Goal: Obtain resource: Download file/media

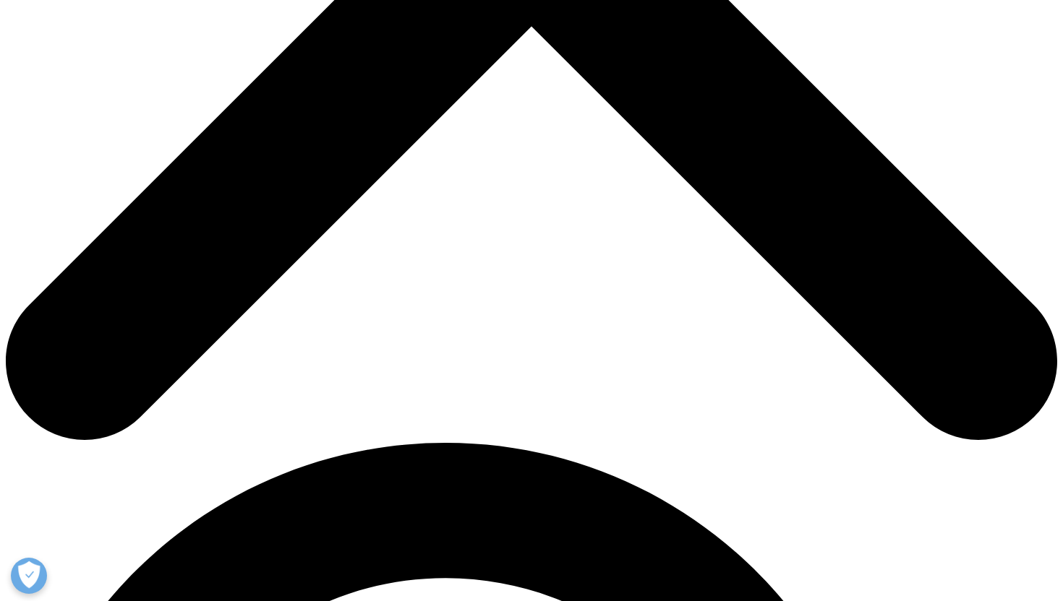
scroll to position [358, 853]
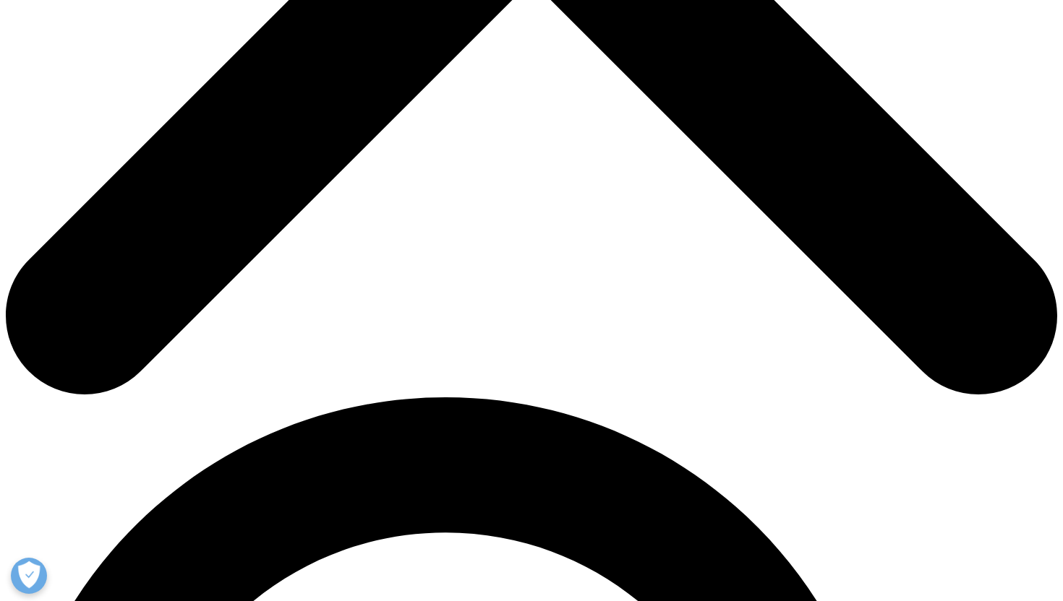
scroll to position [680, 0]
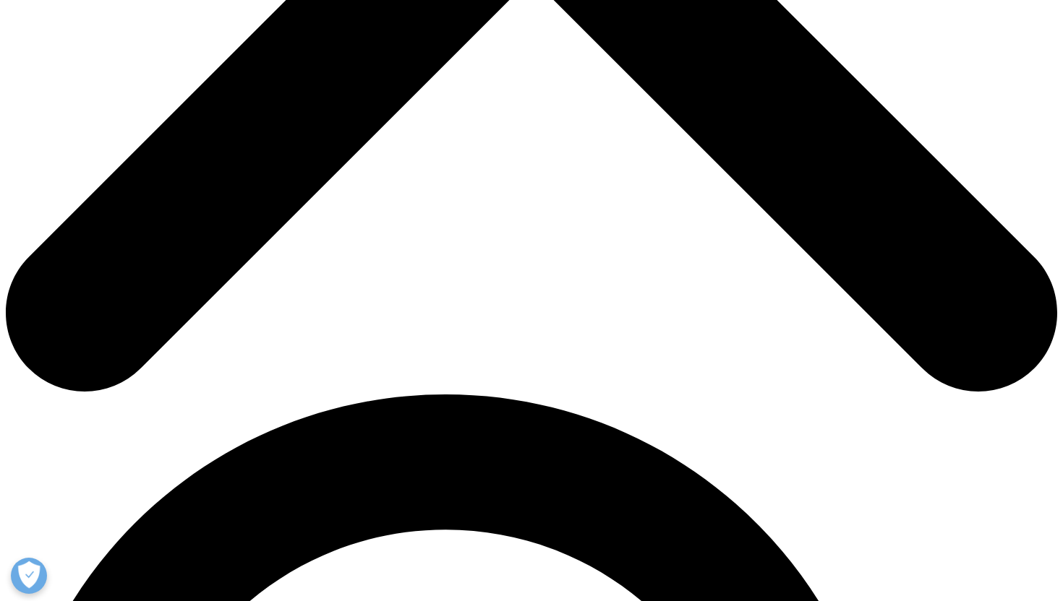
type input "Jinlin"
type input "Wei"
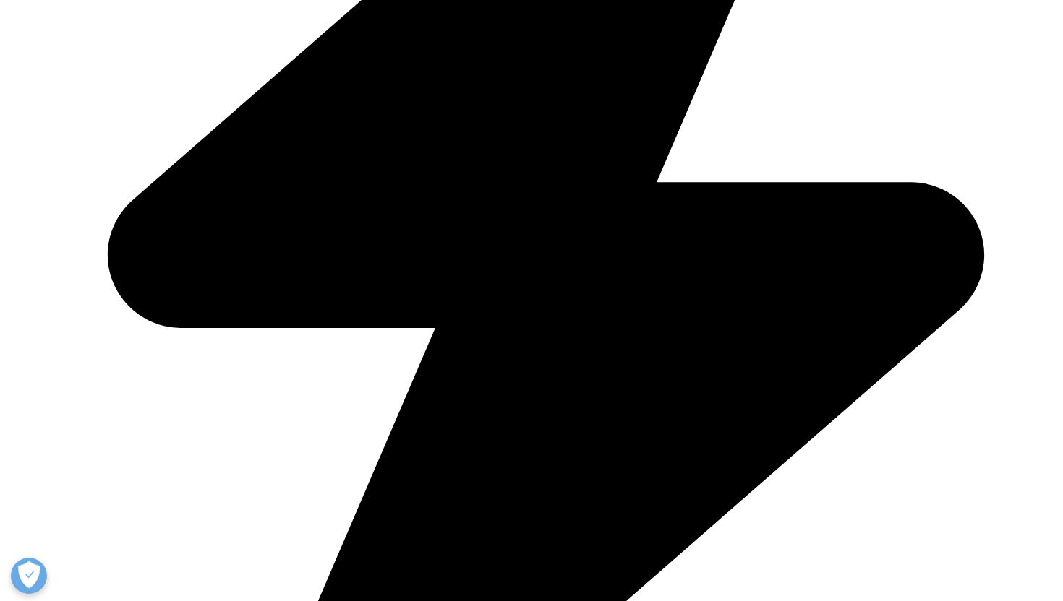
type input "jwei@wearenova.co"
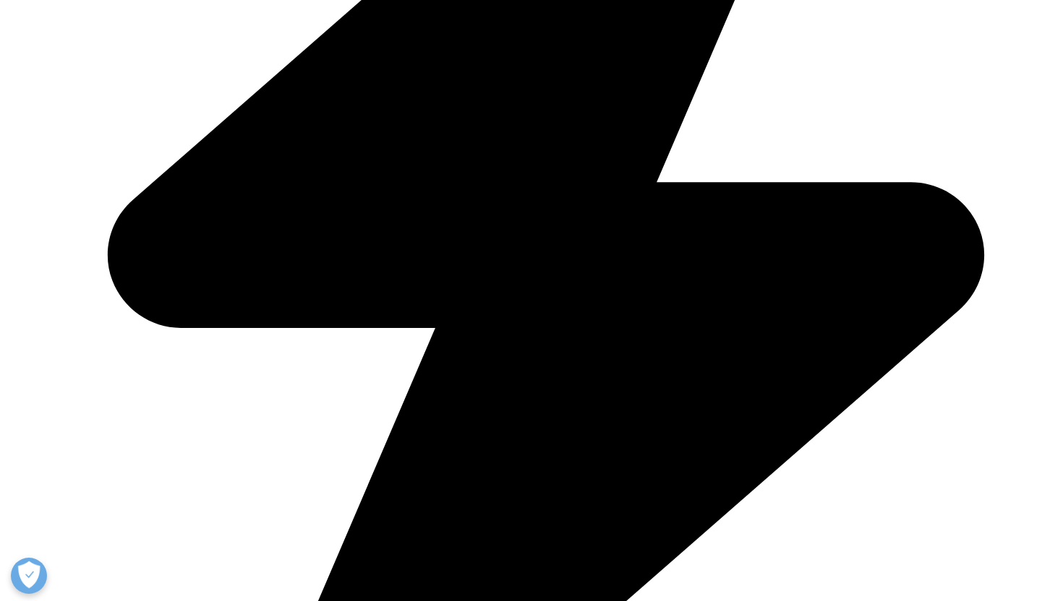
type input "PM"
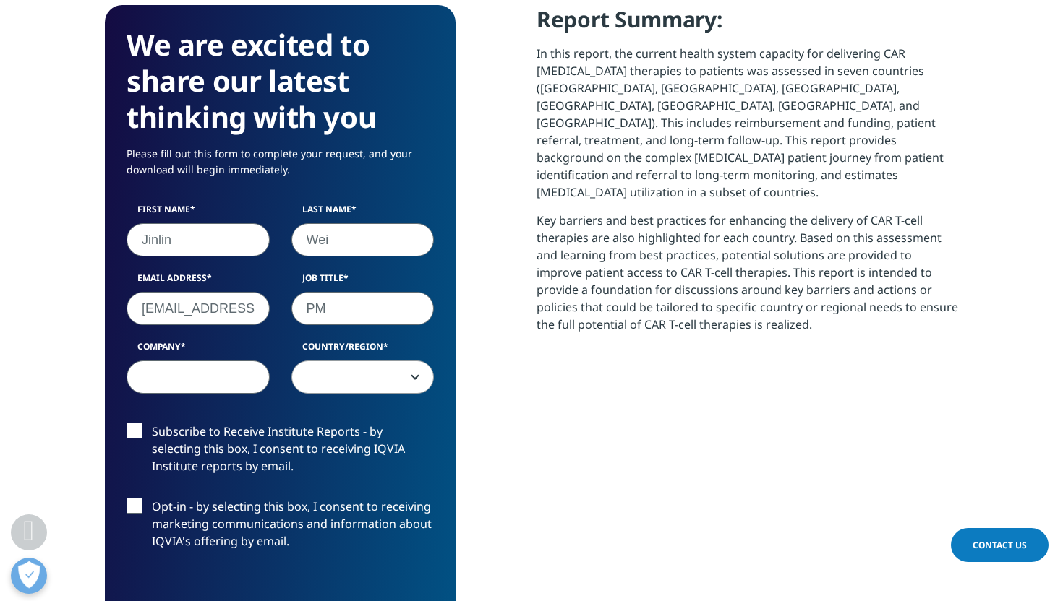
type input "M"
type input "Nova"
click at [338, 390] on span at bounding box center [363, 377] width 142 height 33
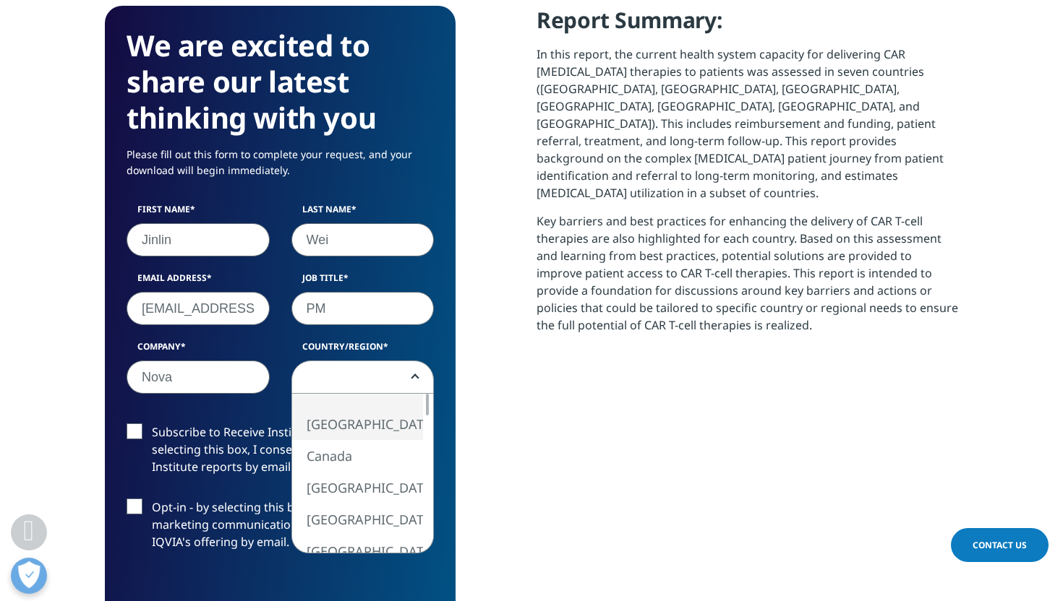
select select "[GEOGRAPHIC_DATA]"
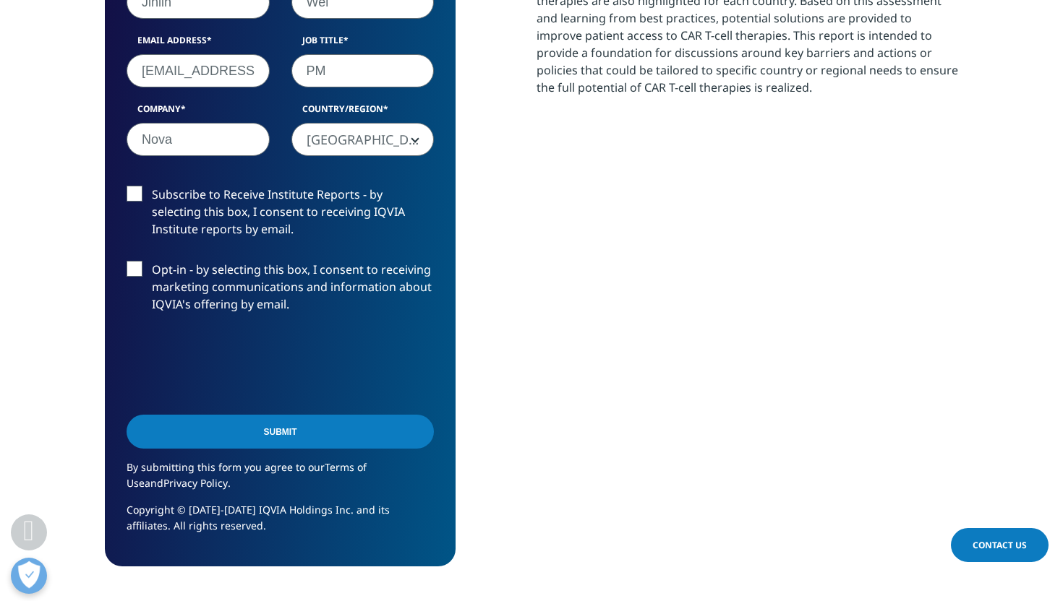
scroll to position [922, 0]
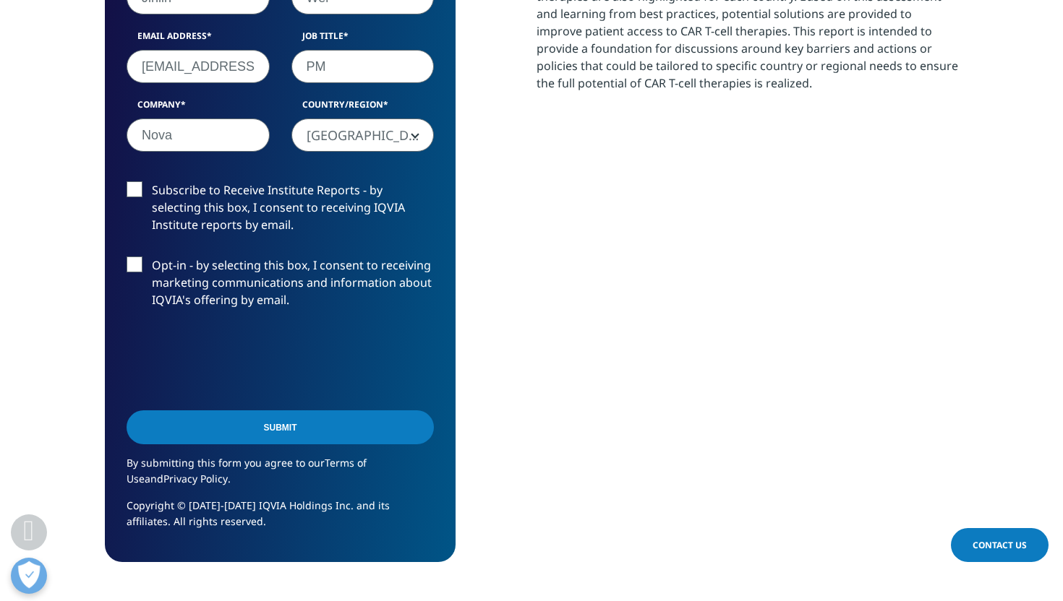
click at [257, 430] on input "Submit" at bounding box center [280, 428] width 307 height 34
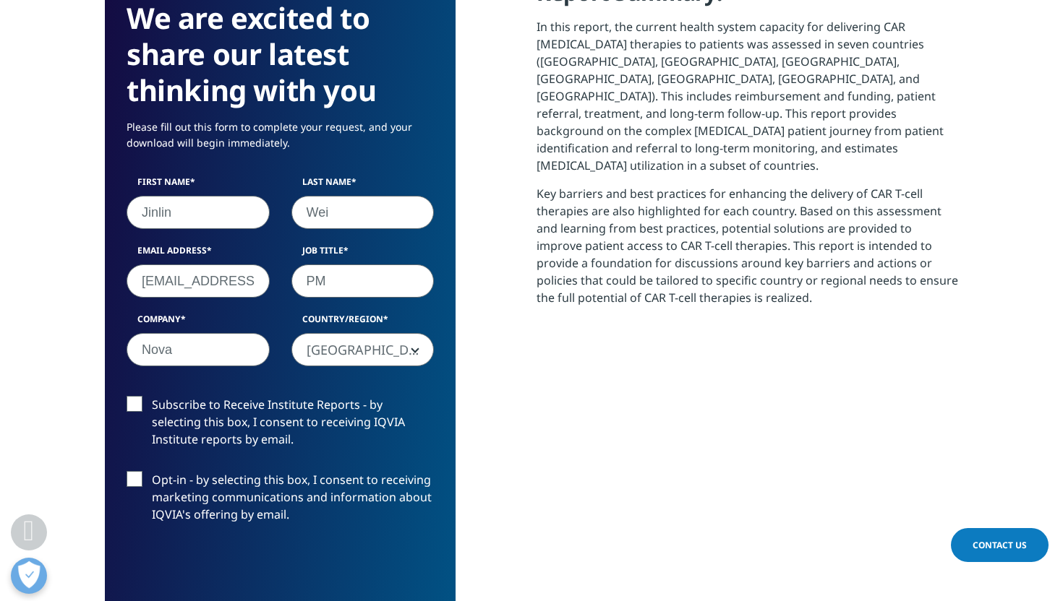
scroll to position [729, 0]
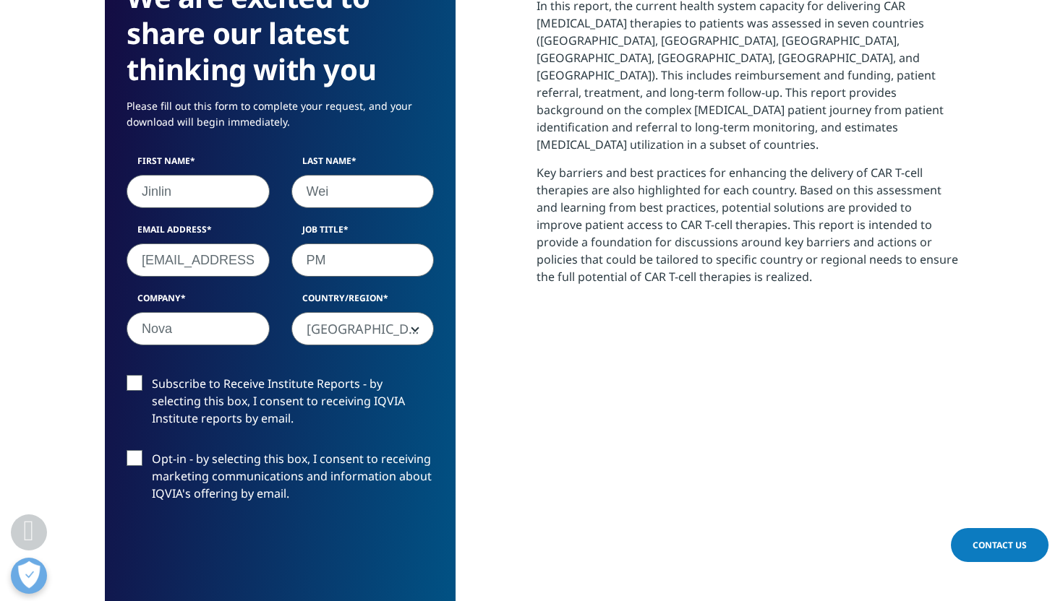
click at [285, 385] on label "Subscribe to Receive Institute Reports - by selecting this box, I consent to re…" at bounding box center [280, 405] width 307 height 60
click at [152, 375] on input "Subscribe to Receive Institute Reports - by selecting this box, I consent to re…" at bounding box center [152, 375] width 0 height 0
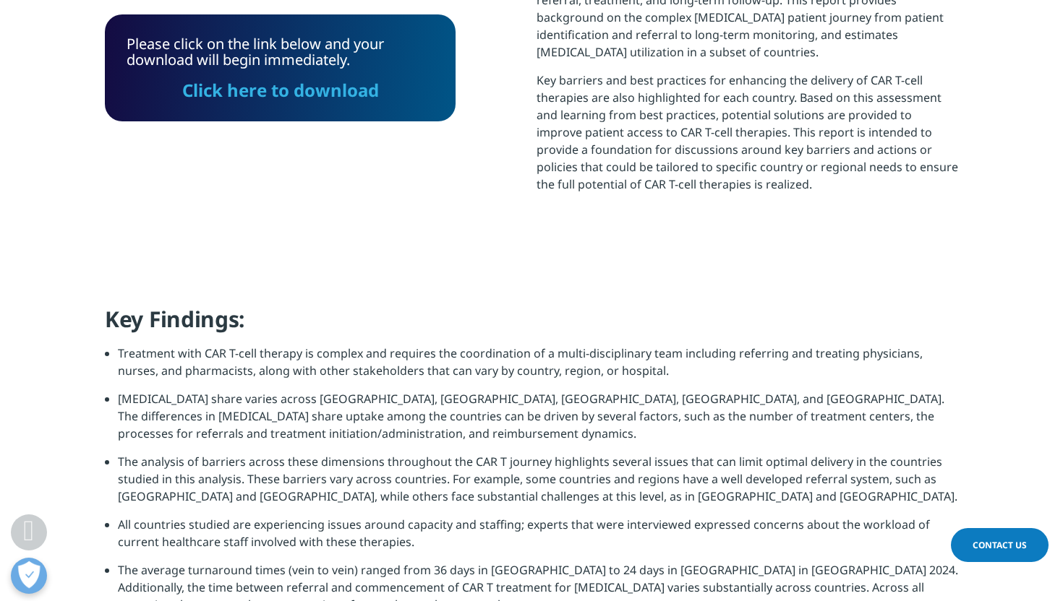
scroll to position [795, 0]
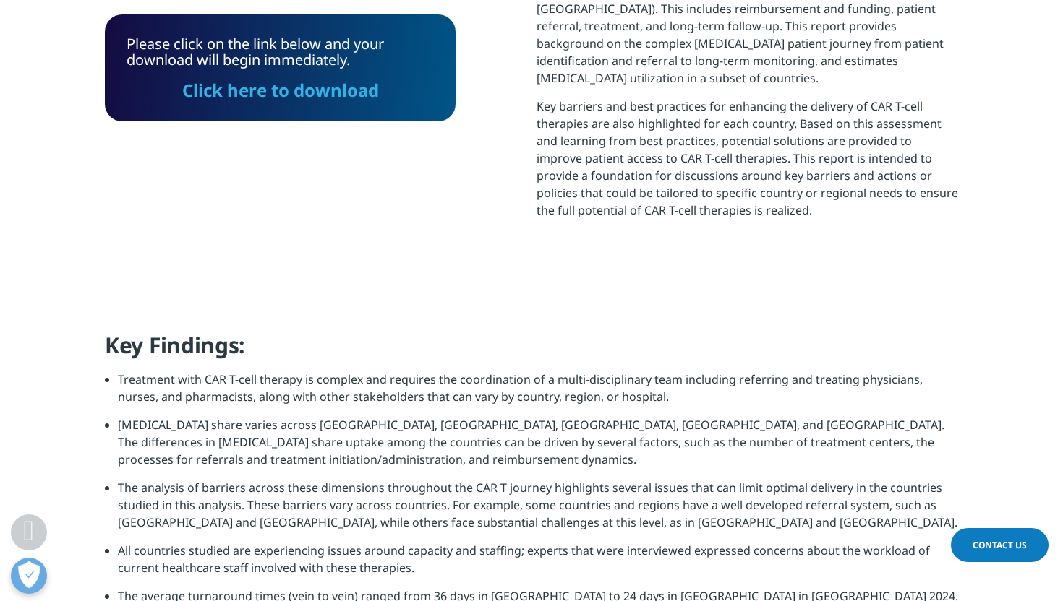
click at [303, 93] on link "Click here to download" at bounding box center [280, 90] width 197 height 24
